Goal: Check status

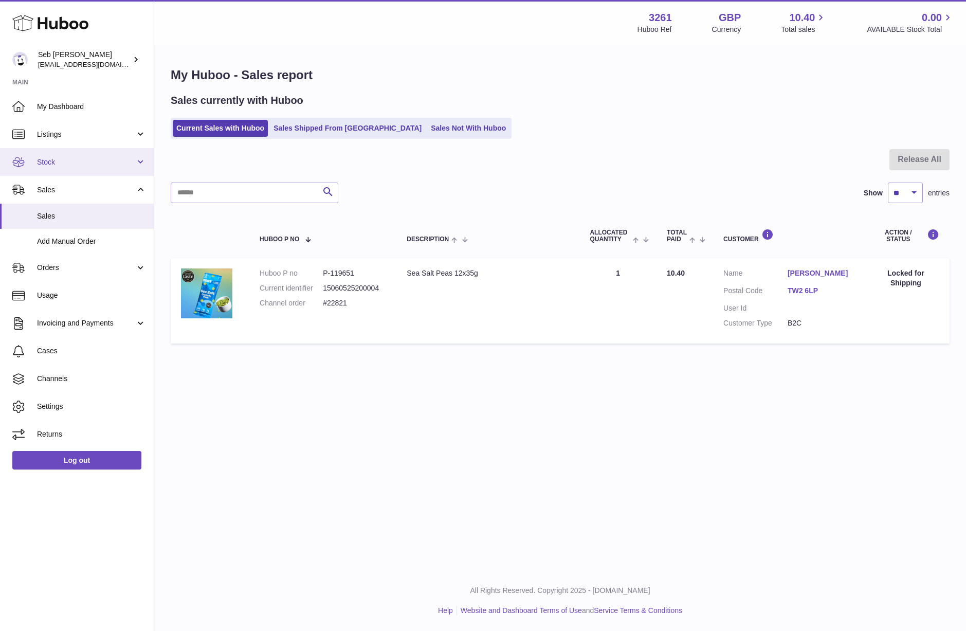
click at [89, 167] on span "Stock" at bounding box center [86, 162] width 98 height 10
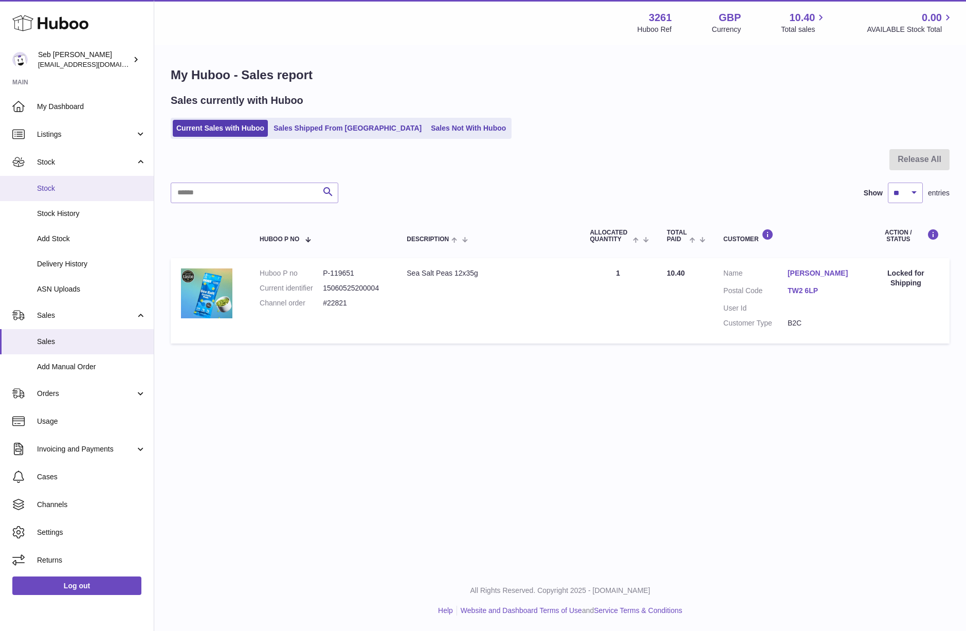
click at [87, 185] on span "Stock" at bounding box center [91, 188] width 109 height 10
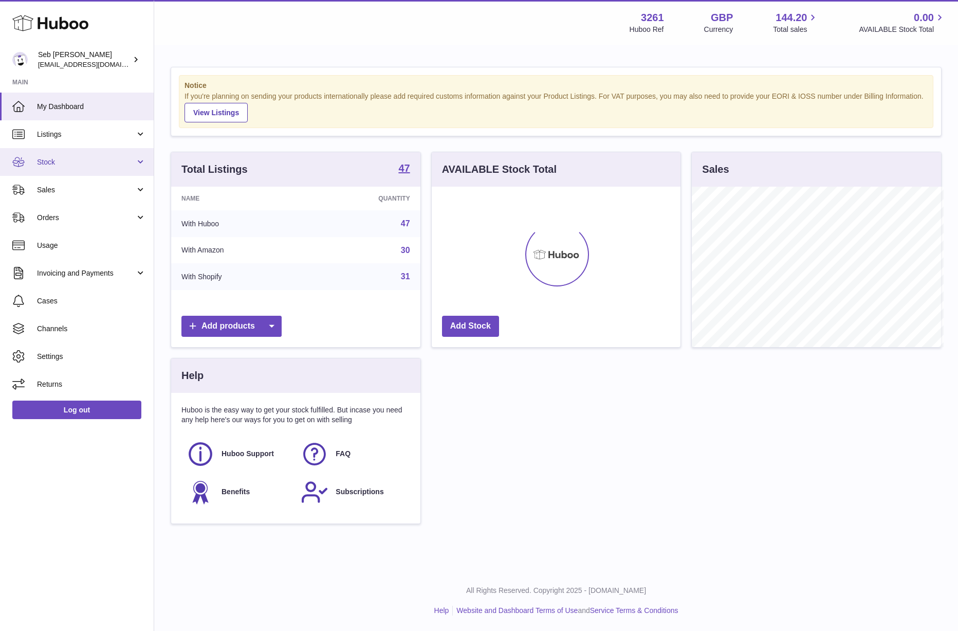
scroll to position [513740, 513652]
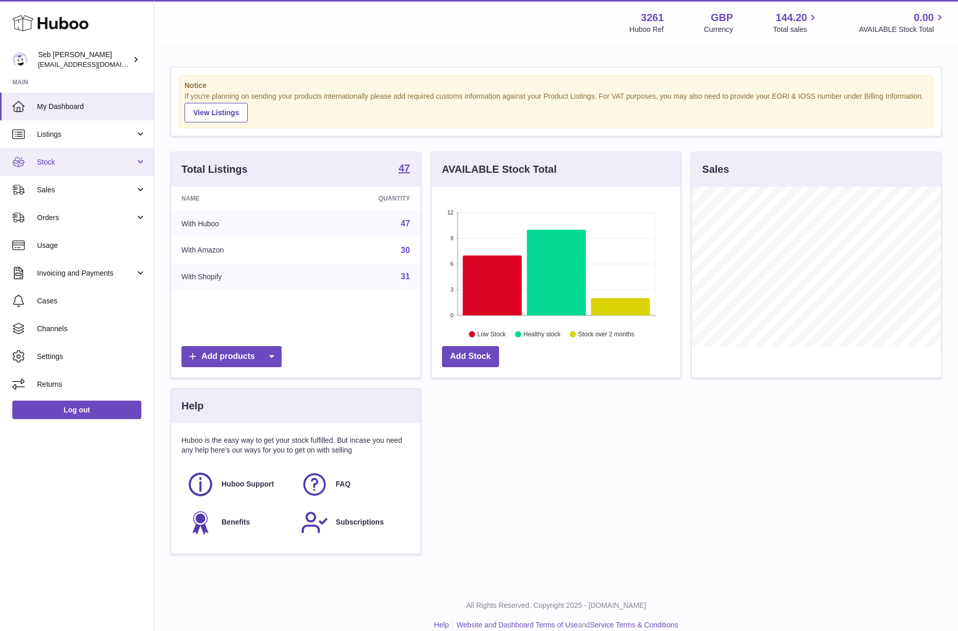
click at [96, 167] on span "Stock" at bounding box center [86, 162] width 98 height 10
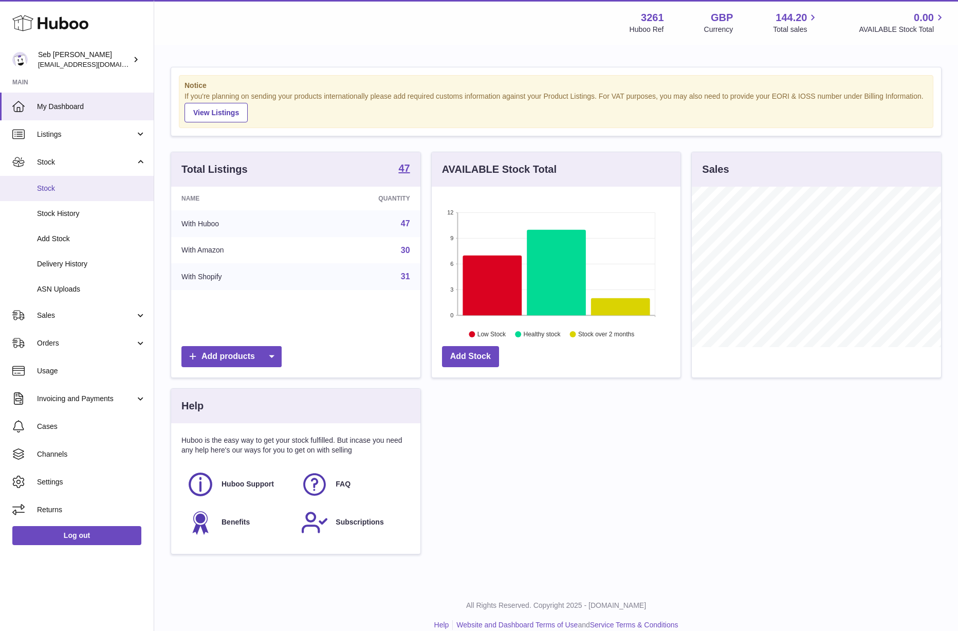
click at [90, 188] on span "Stock" at bounding box center [91, 188] width 109 height 10
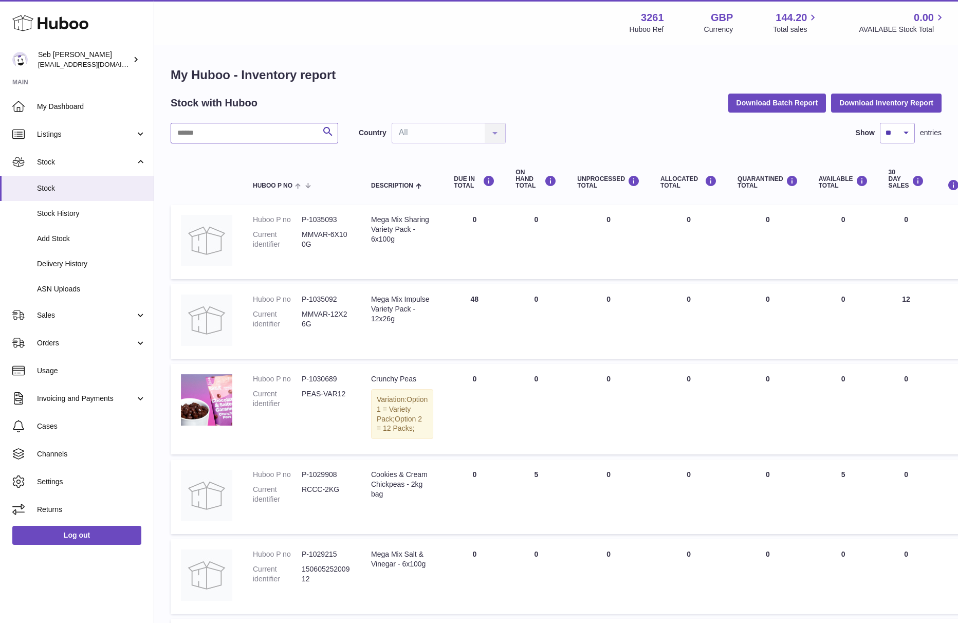
click at [268, 135] on input "text" at bounding box center [255, 133] width 168 height 21
type input "**********"
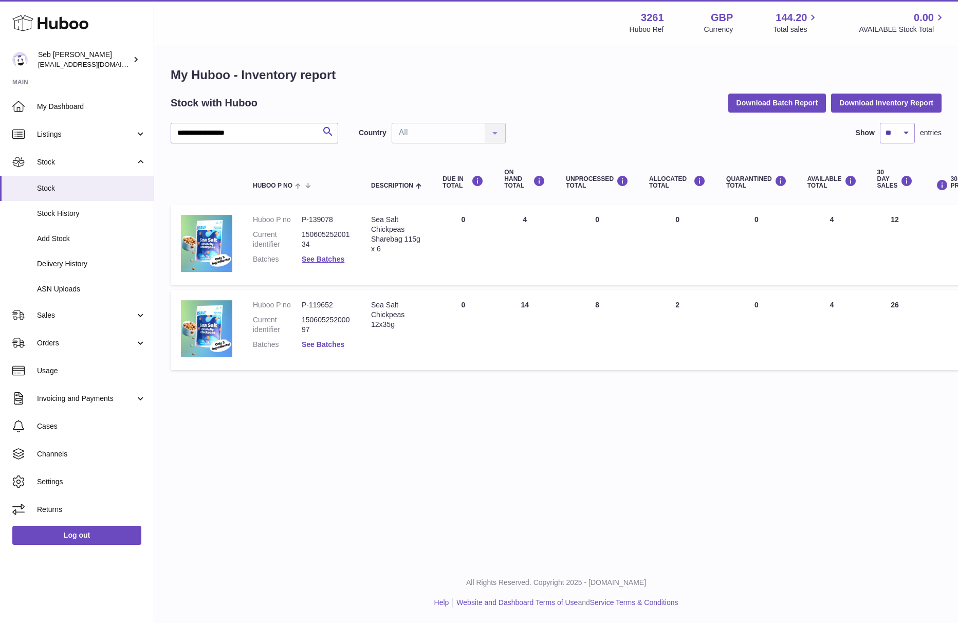
click at [343, 348] on link "See Batches" at bounding box center [323, 344] width 43 height 8
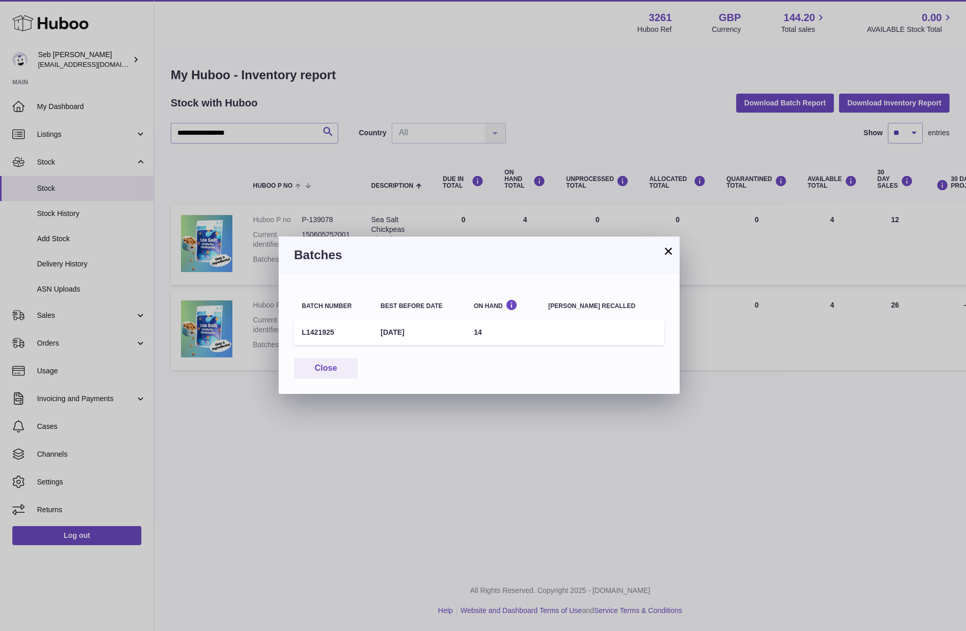
click at [668, 255] on button "×" at bounding box center [668, 251] width 12 height 12
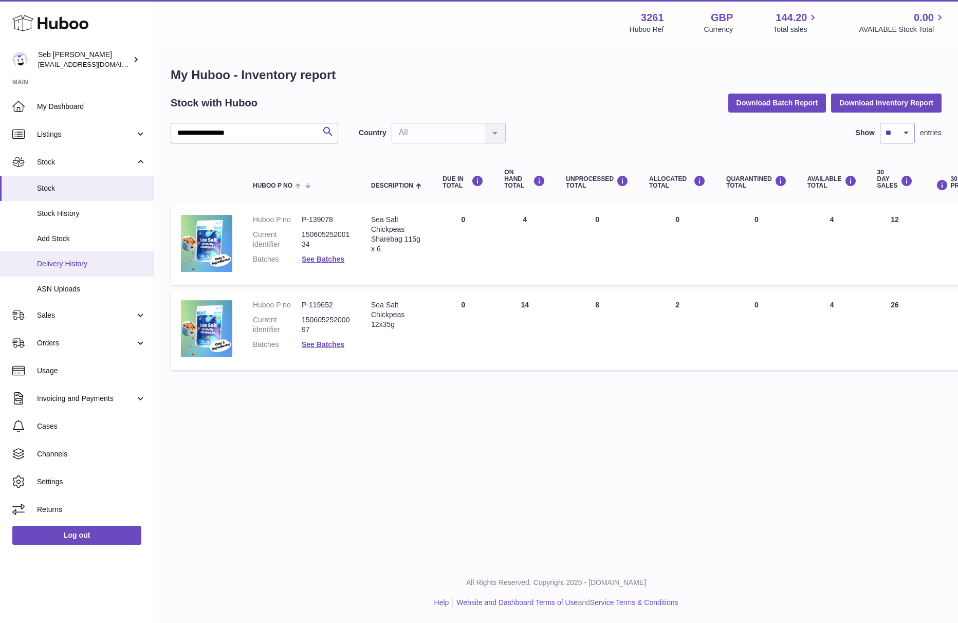
click at [101, 262] on span "Delivery History" at bounding box center [91, 264] width 109 height 10
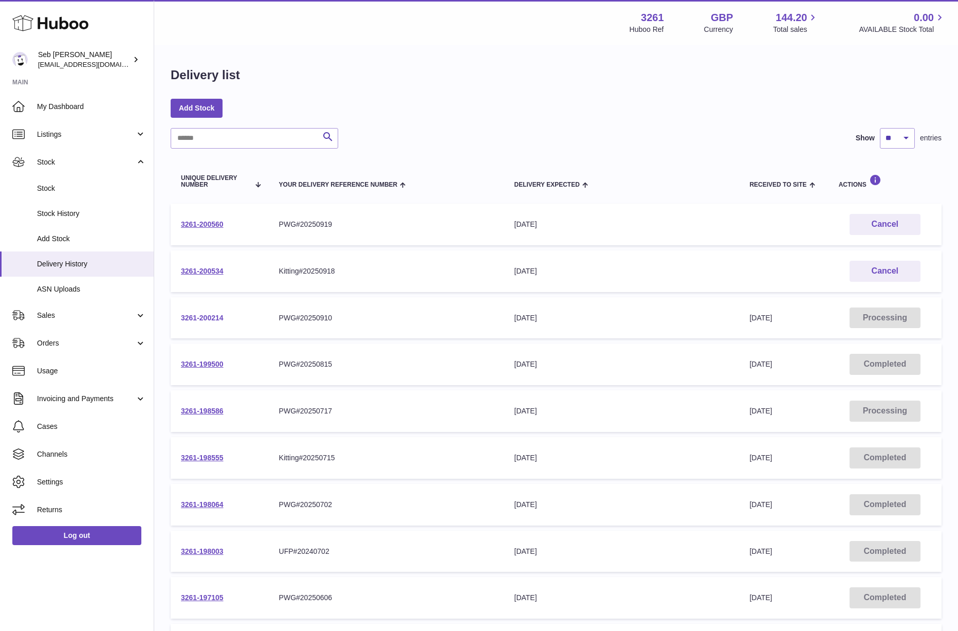
click at [201, 315] on link "3261-200214" at bounding box center [202, 317] width 43 height 8
click at [215, 225] on link "3261-200560" at bounding box center [202, 224] width 43 height 8
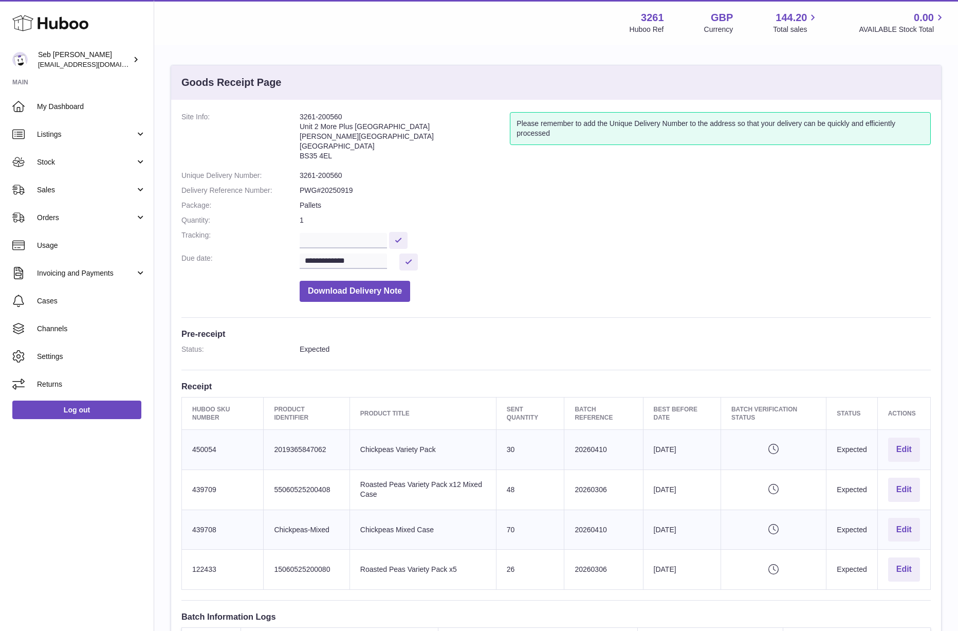
scroll to position [4, 0]
